Goal: Feedback & Contribution: Submit feedback/report problem

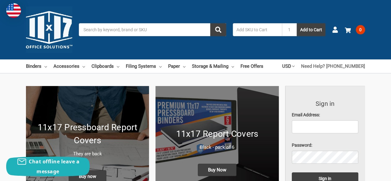
click at [326, 67] on link "Need Help? [PHONE_NUMBER]" at bounding box center [333, 66] width 64 height 14
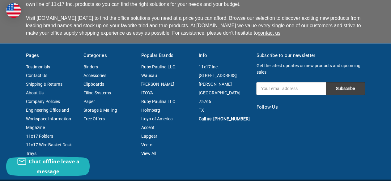
scroll to position [1576, 0]
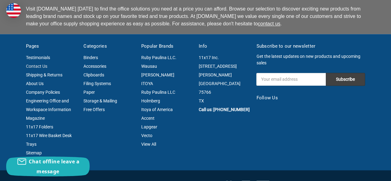
click at [39, 66] on link "Contact Us" at bounding box center [36, 66] width 21 height 5
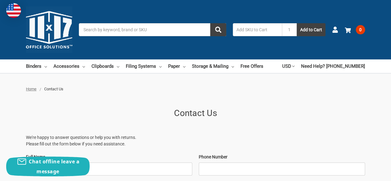
click at [78, 173] on div "Chat offline leave a message" at bounding box center [47, 166] width 83 height 20
click at [109, 169] on input "Full Name" at bounding box center [109, 168] width 166 height 13
click at [163, 135] on p "We're happy to answer questions or help you with returns. Please fill out the f…" at bounding box center [195, 140] width 339 height 13
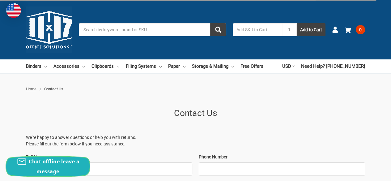
click at [43, 160] on span "Chat offline leave a message" at bounding box center [54, 166] width 51 height 17
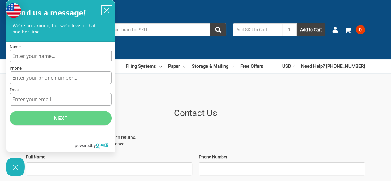
click at [109, 6] on button "close chatbox" at bounding box center [107, 10] width 10 height 9
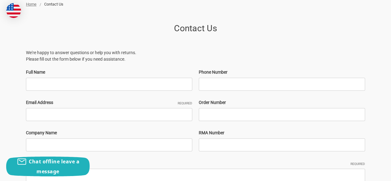
scroll to position [85, 0]
click at [57, 86] on input "Full Name" at bounding box center [109, 83] width 166 height 13
type input "[PERSON_NAME]"
type input "[PHONE_NUMBER]"
click at [46, 113] on input "Email Address Required" at bounding box center [109, 113] width 166 height 13
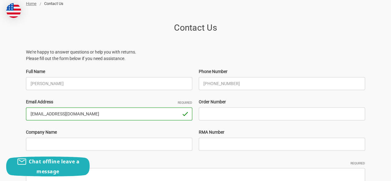
type input "[EMAIL_ADDRESS][DOMAIN_NAME]"
click at [214, 114] on input "Order Number" at bounding box center [282, 113] width 166 height 13
type input "not sure purchasing bought them thry Amazon"
click at [37, 142] on input "Company Name" at bounding box center [109, 144] width 166 height 13
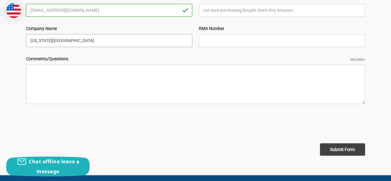
scroll to position [194, 0]
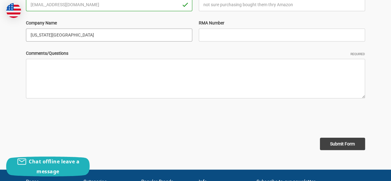
type input "[US_STATE][GEOGRAPHIC_DATA]"
click at [37, 72] on textarea "Comments/Questions Required" at bounding box center [195, 79] width 339 height 40
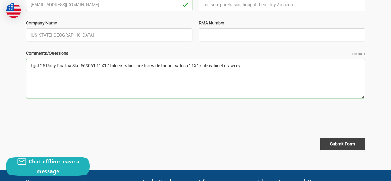
click at [177, 65] on textarea "I got 25 Ruby Pualina Sku-563061 11X17 folders which are too wide for our safec…" at bounding box center [195, 79] width 339 height 40
click at [255, 65] on textarea "I got 25 Ruby Pualina Sku-563061 11X17 folders which are too wide for our Safec…" at bounding box center [195, 79] width 339 height 40
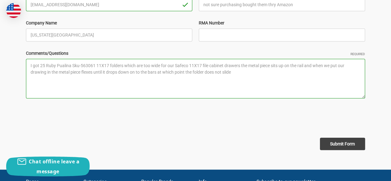
click at [185, 50] on label "Comments/Questions Required" at bounding box center [195, 53] width 339 height 6
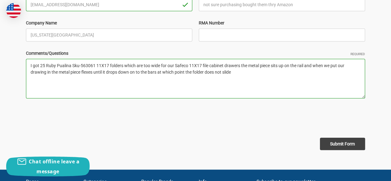
click at [185, 59] on textarea "I got 25 Ruby Pualina Sku-563061 11X17 folders which are too wide for our Safec…" at bounding box center [195, 79] width 339 height 40
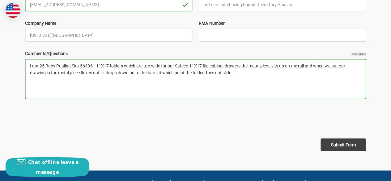
scroll to position [194, 0]
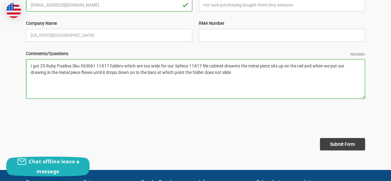
click at [137, 77] on textarea "I got 25 Ruby Pualina Sku-563061 11X17 folders which are too wide for our Safec…" at bounding box center [195, 79] width 339 height 40
click at [129, 76] on textarea "I got 25 Ruby Pualina Sku-563061 11X17 folders which are too wide for our Safec…" at bounding box center [195, 79] width 339 height 40
click at [233, 74] on textarea "I got 25 Ruby Pualina Sku-563061 11X17 folders which are too wide for our Safec…" at bounding box center [195, 79] width 339 height 40
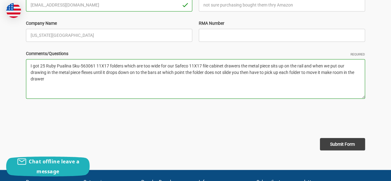
click at [339, 65] on textarea "I got 25 Ruby Pualina Sku-563061 11X17 folders which are too wide for our Safec…" at bounding box center [195, 79] width 339 height 40
click at [53, 72] on textarea "I got 25 Ruby Pualina Sku-563061 11X17 folders which are too wide for our Safec…" at bounding box center [195, 79] width 339 height 40
click at [107, 73] on textarea "I got 25 Ruby Pualina Sku-563061 11X17 folders which are too wide for our Safec…" at bounding box center [195, 79] width 339 height 40
click at [80, 81] on textarea "I got 25 Ruby Pualina Sku-563061 11X17 folders which are too wide for our Safec…" at bounding box center [195, 79] width 339 height 40
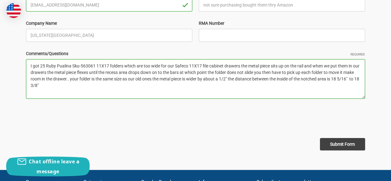
click at [66, 86] on textarea "I got 25 Ruby Pualina Sku-563061 11X17 folders which are too wide for our Safec…" at bounding box center [195, 79] width 339 height 40
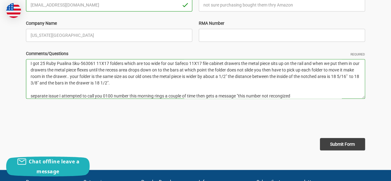
click at [282, 94] on textarea "I got 25 Ruby Pualina Sku-563061 11X17 folders which are too wide for our Safec…" at bounding box center [195, 79] width 339 height 40
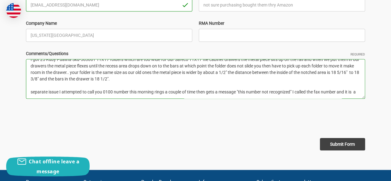
scroll to position [9, 0]
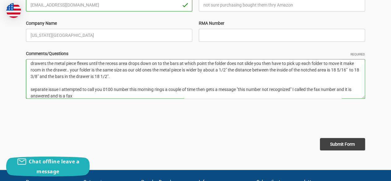
click at [103, 87] on textarea "I got 25 Ruby Pualina Sku-563061 11X17 folders which are too wide for our Safec…" at bounding box center [195, 79] width 339 height 40
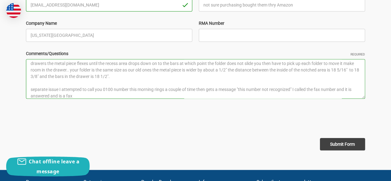
click at [109, 99] on form "Full Name [PERSON_NAME] Phone Number [PHONE_NUMBER] Email Address Required [EMA…" at bounding box center [195, 55] width 339 height 191
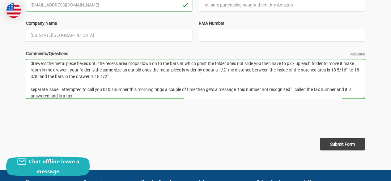
scroll to position [13, 0]
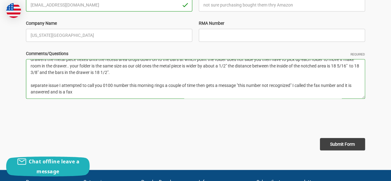
click at [75, 91] on textarea "I got 25 Ruby Pualina Sku-563061 11X17 folders which are too wide for our Safec…" at bounding box center [195, 79] width 339 height 40
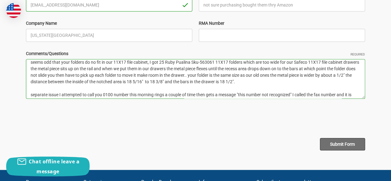
type textarea "seems odd that your folders do no fit in our 11X17 file cabinet, I got 25 Ruby …"
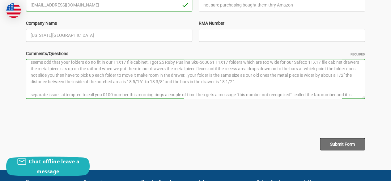
click at [336, 145] on input "Submit Form" at bounding box center [342, 144] width 45 height 12
